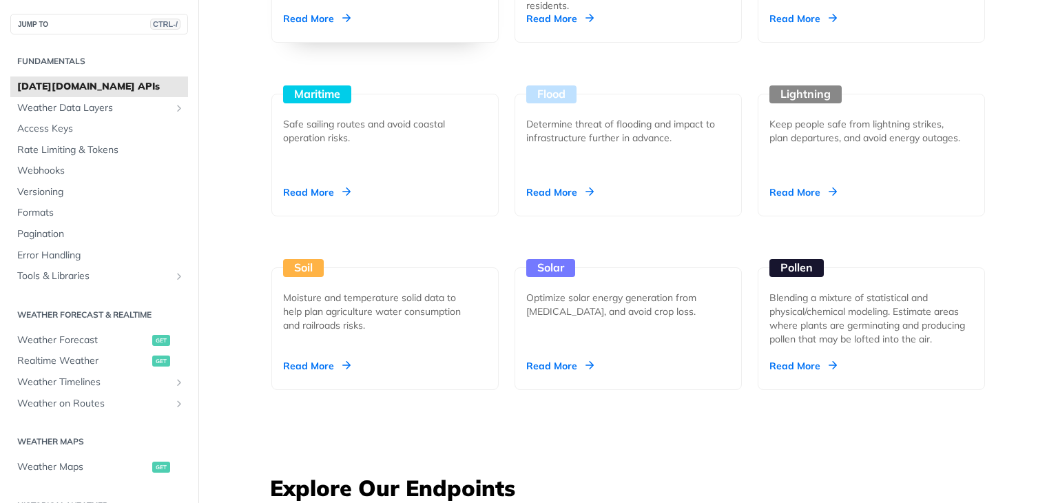
scroll to position [1378, 0]
